Goal: Navigation & Orientation: Find specific page/section

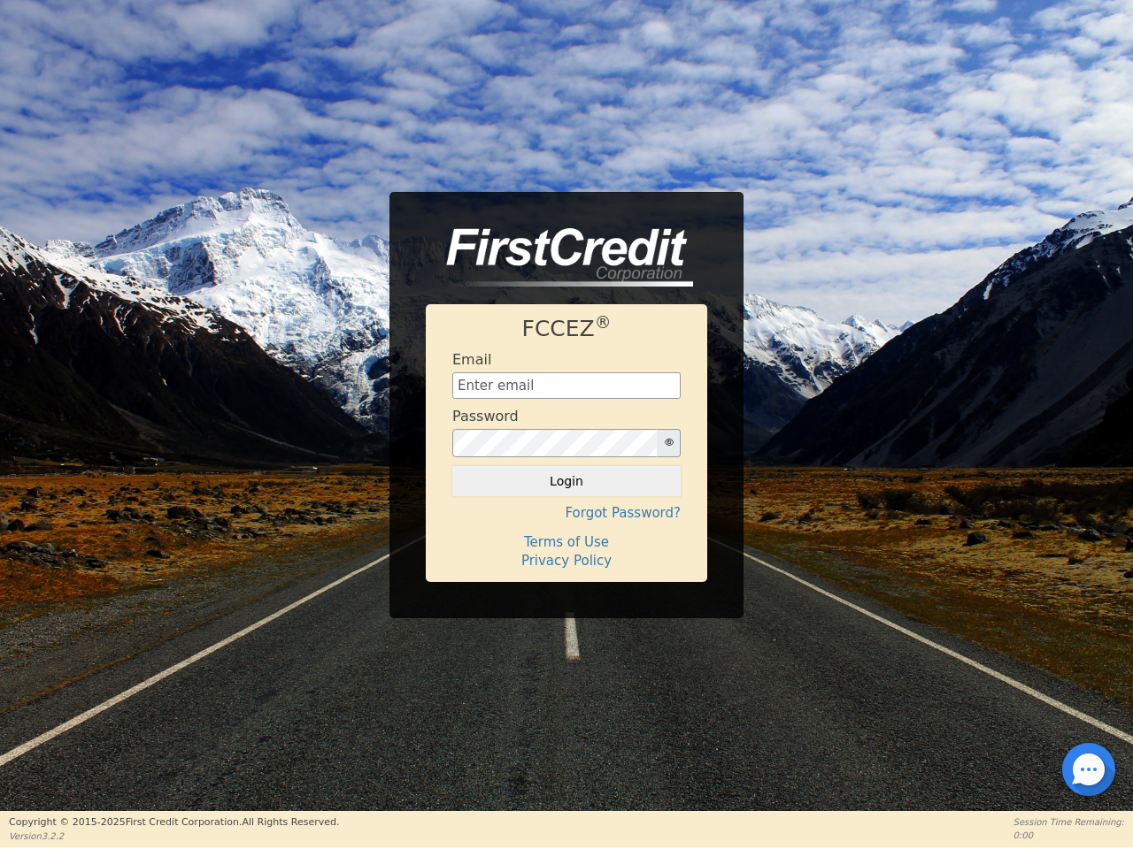
click at [566, 424] on div "Password" at bounding box center [566, 433] width 228 height 50
click at [668, 443] on icon "button" at bounding box center [668, 442] width 9 height 9
click at [566, 481] on button "Login" at bounding box center [566, 481] width 228 height 30
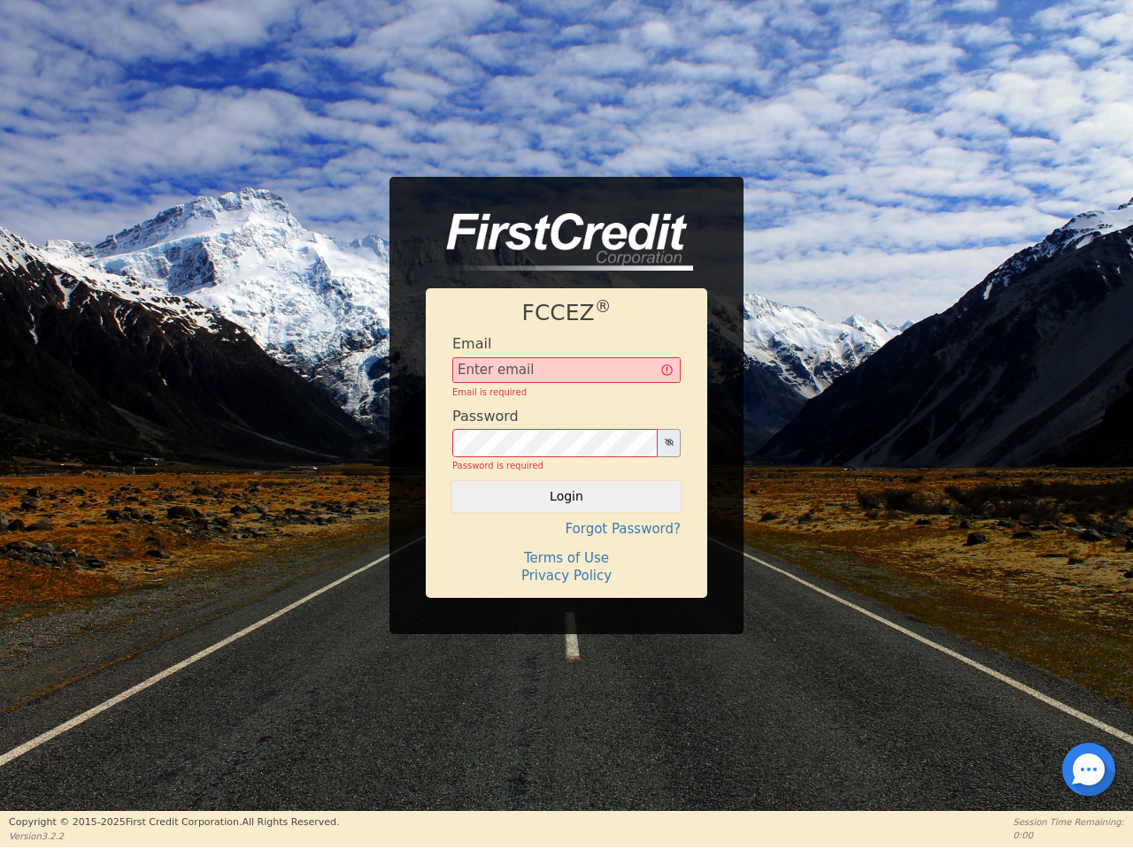
click at [566, 513] on div "FCCEZ ® Email Email is required Password Password is required Login Forgot Pass…" at bounding box center [566, 442] width 281 height 309
click at [566, 542] on div "FCCEZ ® Email Email is required Password Password is required Login Forgot Pass…" at bounding box center [566, 442] width 281 height 309
click at [566, 561] on h4 "Terms of Use" at bounding box center [566, 558] width 228 height 16
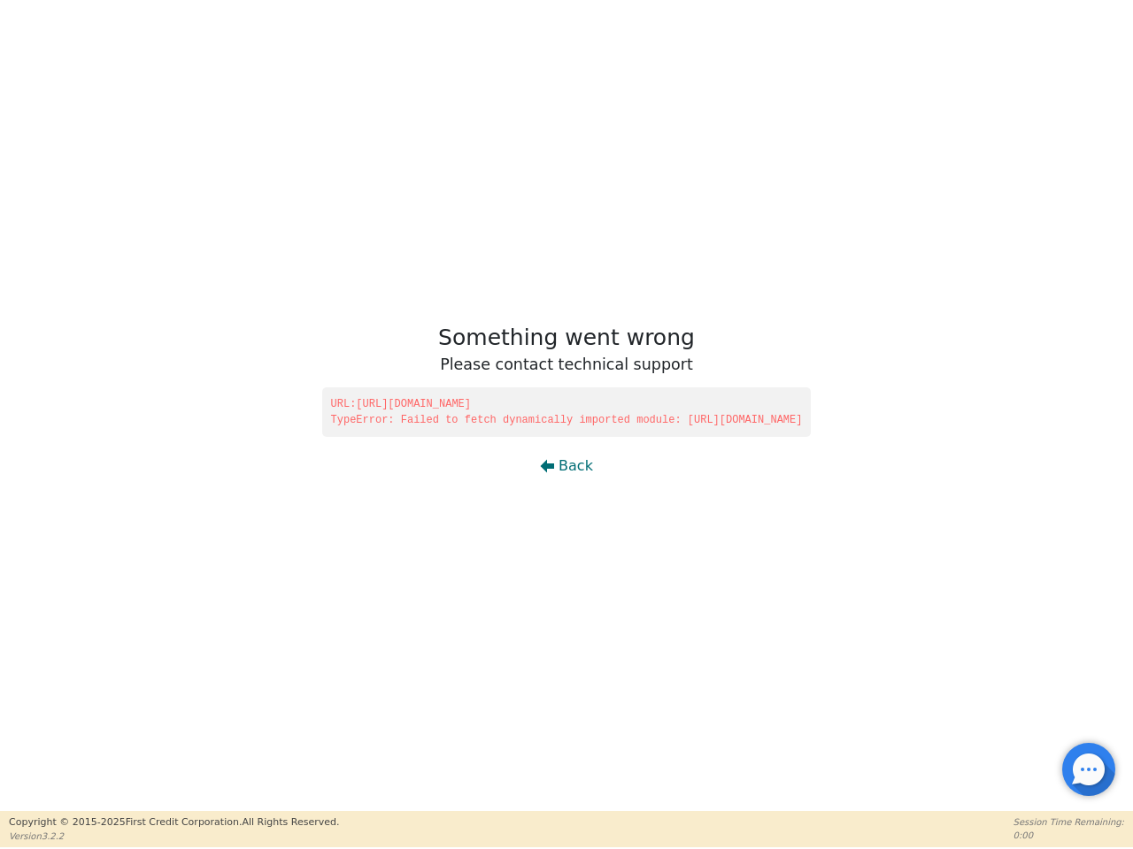
click at [1088, 770] on div at bounding box center [1089, 770] width 4 height 4
